Goal: Book appointment/travel/reservation

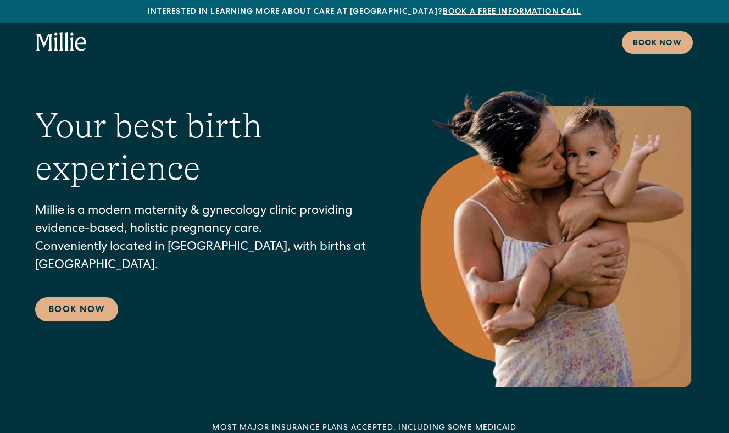
click at [356, 114] on h1 "Your best birth experience" at bounding box center [204, 147] width 338 height 85
click at [79, 323] on div "Your best birth experience Millie is a modern maternity & gynecology clinic pro…" at bounding box center [364, 231] width 658 height 312
click at [83, 311] on link "Book Now" at bounding box center [76, 309] width 83 height 24
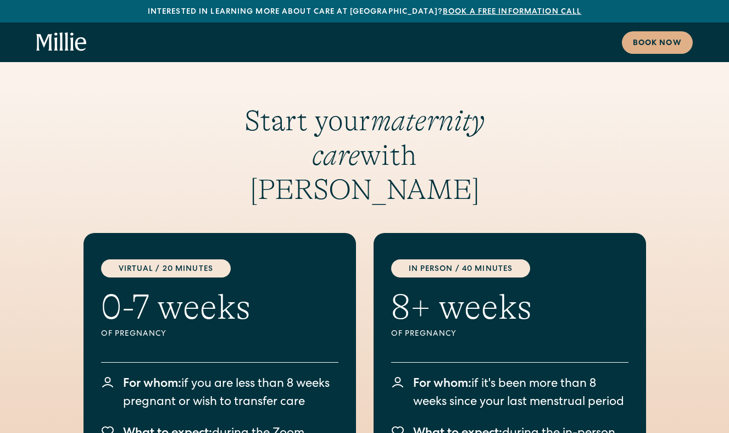
scroll to position [1903, 0]
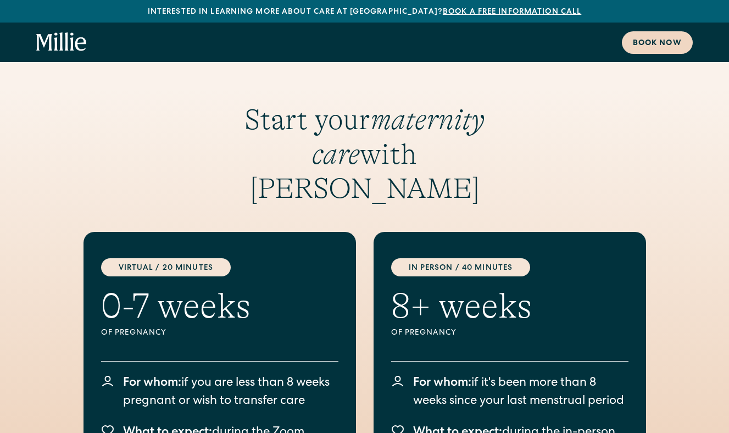
click at [640, 48] on div "Book now" at bounding box center [657, 44] width 49 height 12
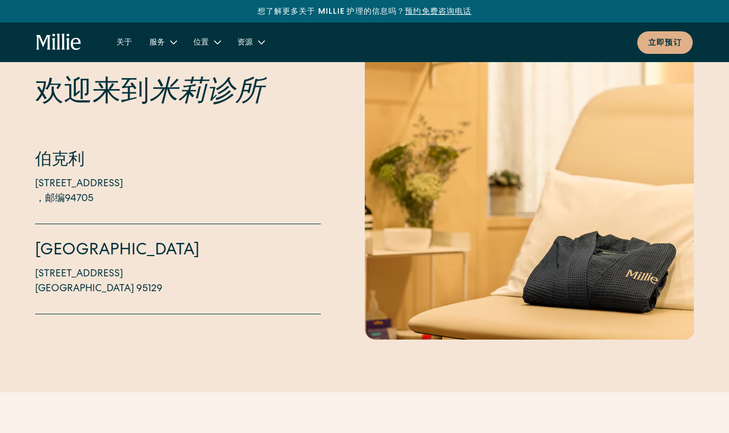
scroll to position [2386, 0]
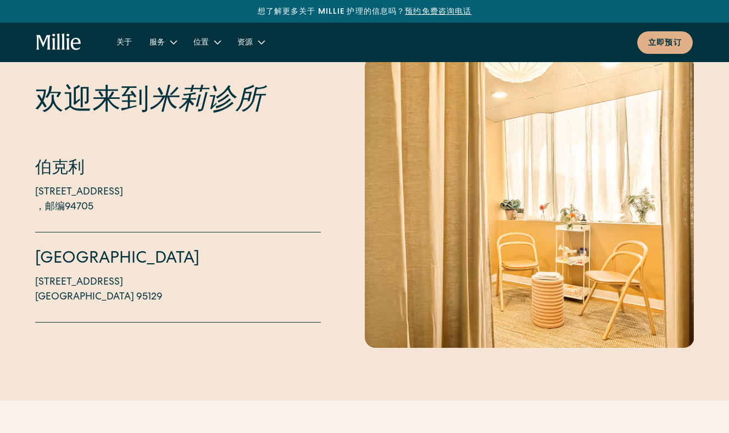
click at [53, 251] on font "[GEOGRAPHIC_DATA]" at bounding box center [117, 259] width 164 height 16
click at [73, 290] on div "[GEOGRAPHIC_DATA] [STREET_ADDRESS]" at bounding box center [178, 277] width 286 height 90
click at [72, 292] on font "[GEOGRAPHIC_DATA] 95129" at bounding box center [98, 297] width 127 height 10
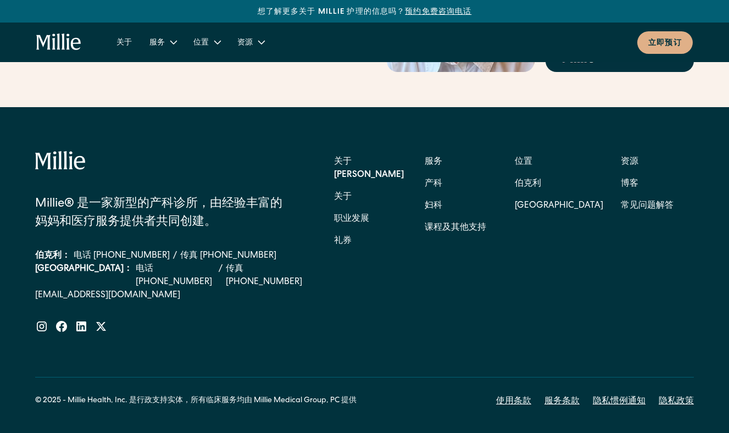
scroll to position [4194, 0]
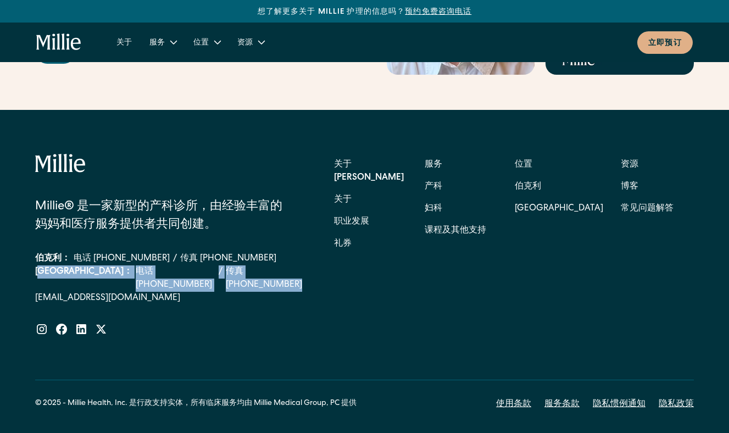
drag, startPoint x: 245, startPoint y: 257, endPoint x: 44, endPoint y: 257, distance: 201.5
click at [44, 265] on div "南湾： 电话 [PHONE_NUMBER] / 传真 [PHONE_NUMBER]" at bounding box center [170, 278] width 270 height 26
click at [235, 292] on link "[EMAIL_ADDRESS][DOMAIN_NAME]" at bounding box center [170, 298] width 270 height 13
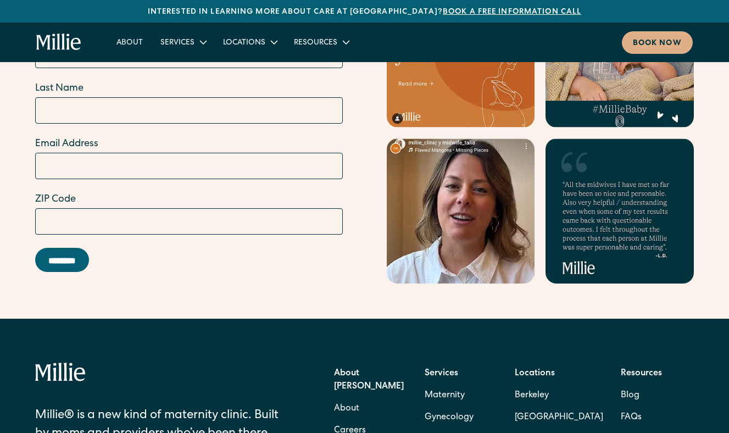
scroll to position [4405, 0]
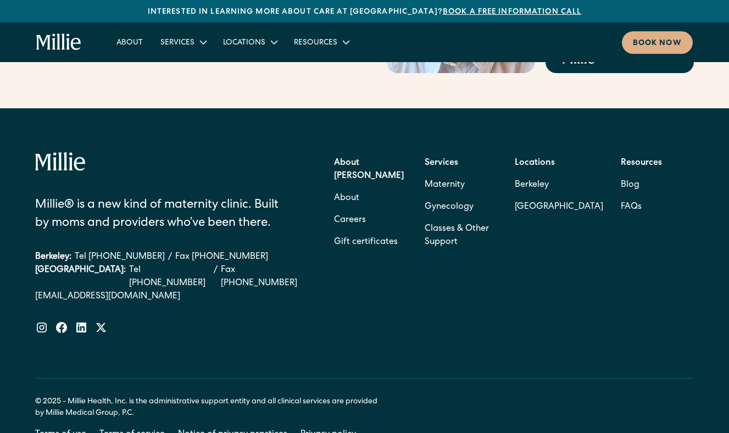
click at [286, 250] on div "Berkeley: Tel [PHONE_NUMBER] / Fax [PHONE_NUMBER]" at bounding box center [170, 256] width 270 height 13
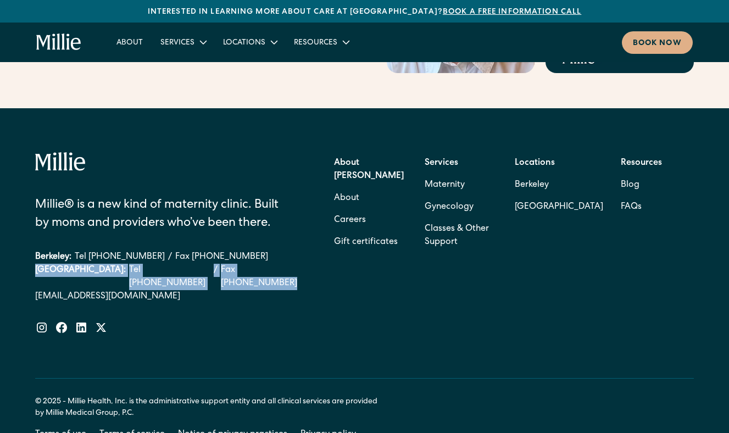
drag, startPoint x: 258, startPoint y: 255, endPoint x: 27, endPoint y: 255, distance: 230.6
click at [27, 255] on div "Millie® is a new kind of maternity clinic. Built by moms and providers who’ve b…" at bounding box center [364, 296] width 729 height 377
copy div "[GEOGRAPHIC_DATA]: Tel [PHONE_NUMBER] / Fax [PHONE_NUMBER]"
